Goal: Information Seeking & Learning: Learn about a topic

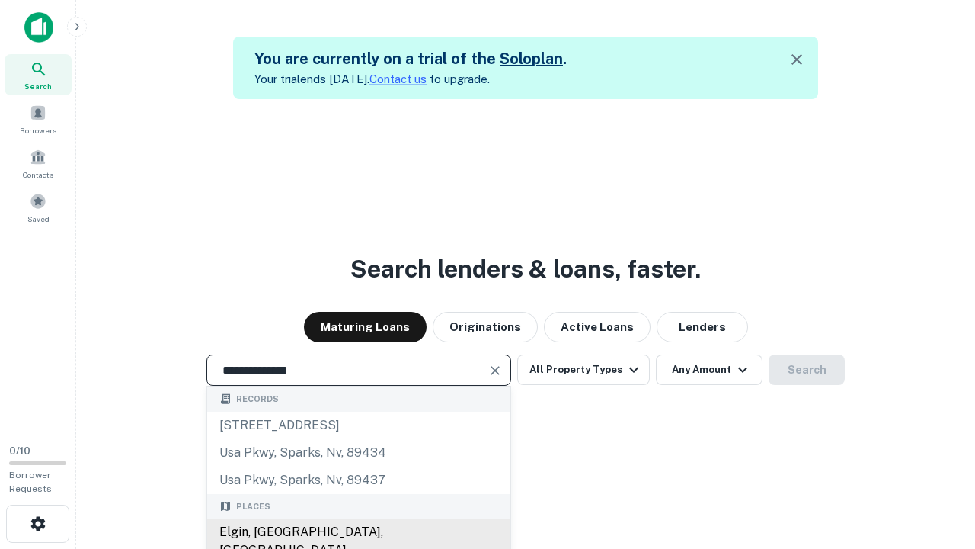
click at [358, 532] on div "Elgin, [GEOGRAPHIC_DATA], [GEOGRAPHIC_DATA]" at bounding box center [358, 541] width 303 height 46
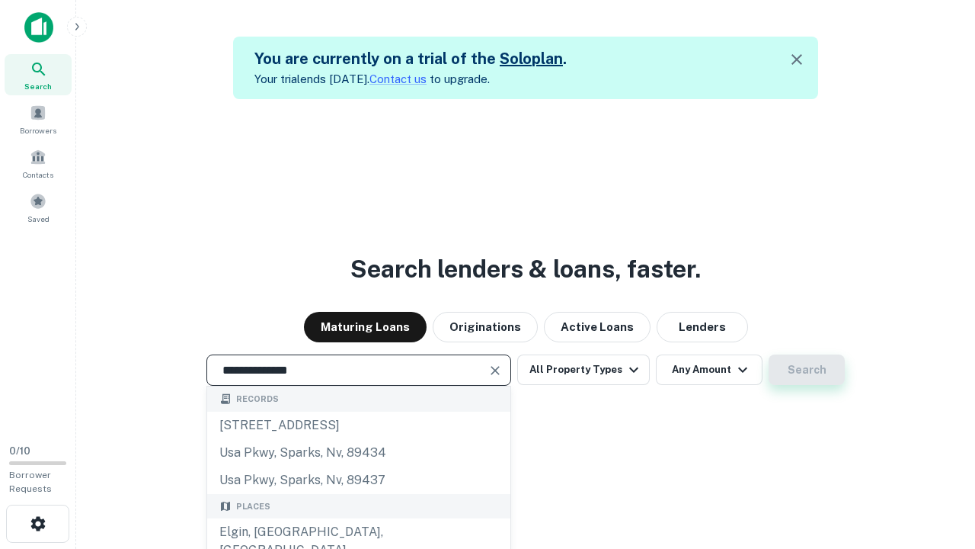
type input "**********"
click at [807, 370] on button "Search" at bounding box center [807, 369] width 76 height 30
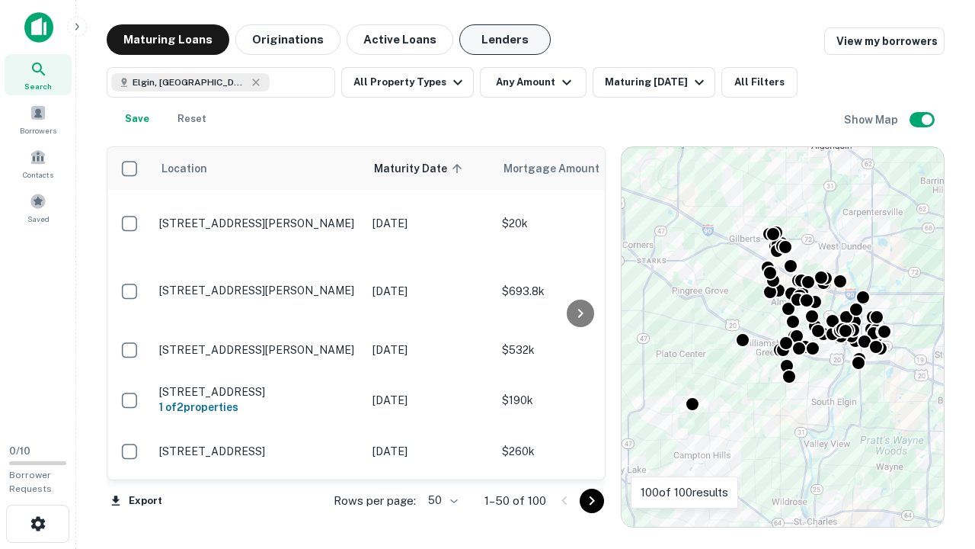
click at [505, 40] on button "Lenders" at bounding box center [504, 39] width 91 height 30
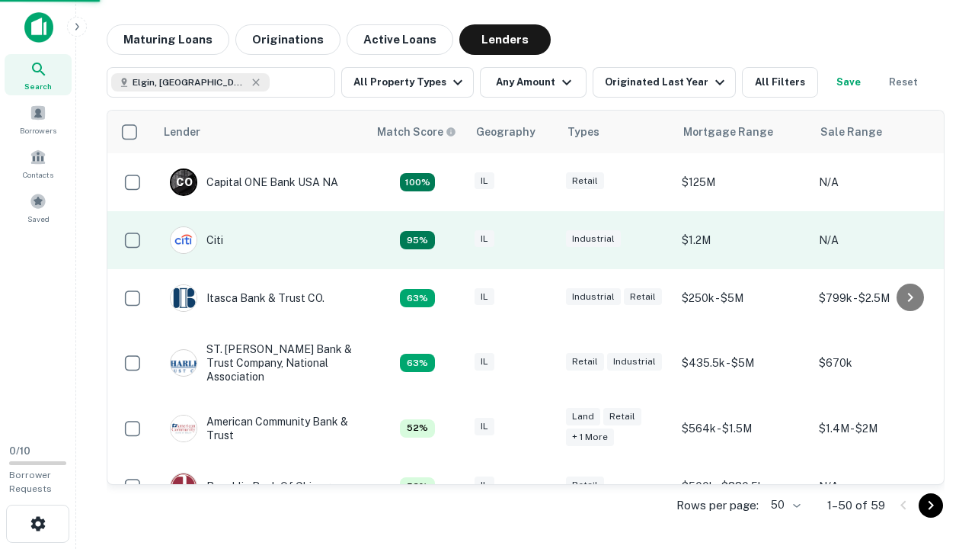
click at [541, 240] on div "IL" at bounding box center [513, 240] width 76 height 21
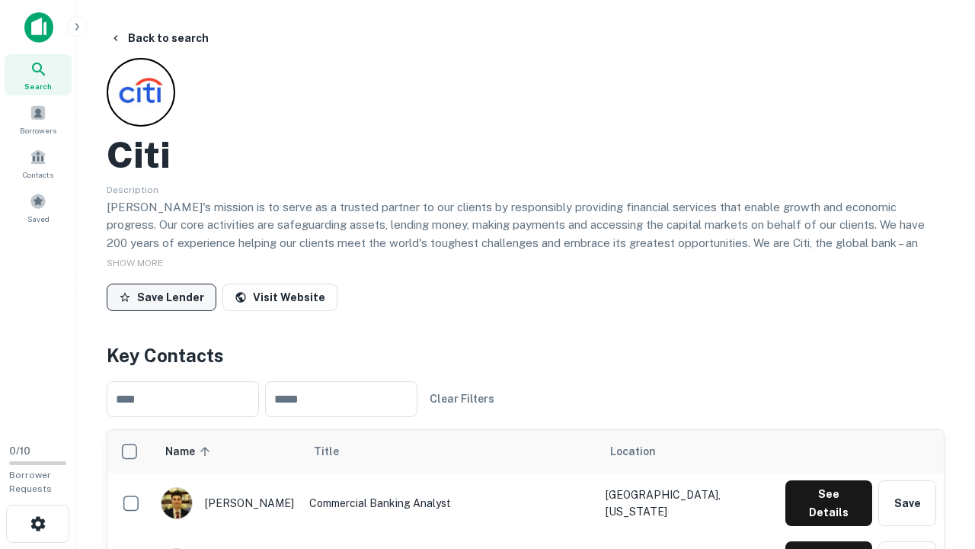
click at [162, 296] on button "Save Lender" at bounding box center [162, 296] width 110 height 27
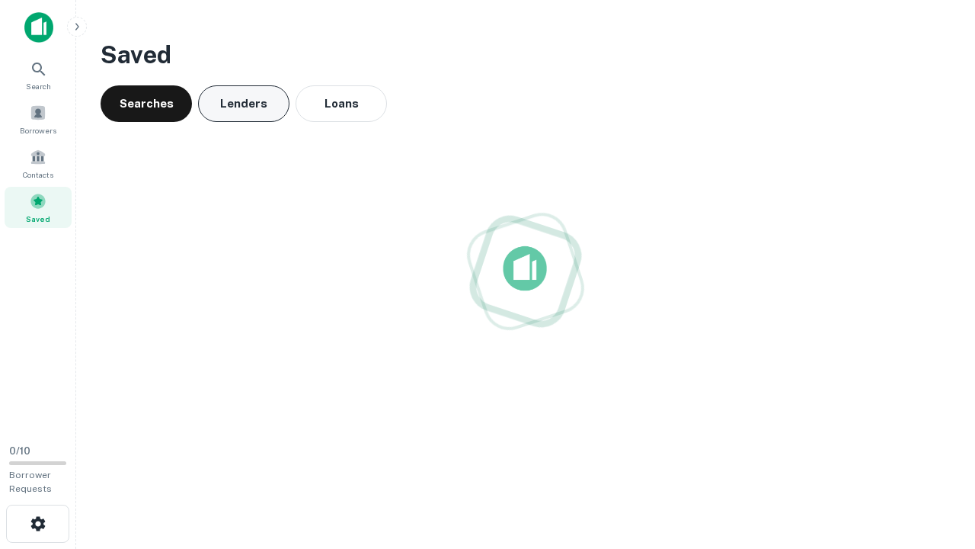
click at [244, 104] on button "Lenders" at bounding box center [243, 103] width 91 height 37
